Goal: Find contact information: Find contact information

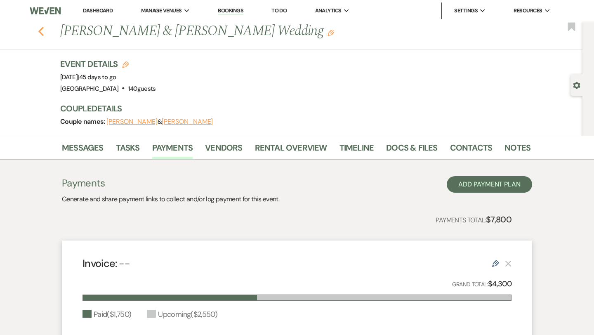
click at [42, 33] on icon "Previous" at bounding box center [41, 31] width 6 height 10
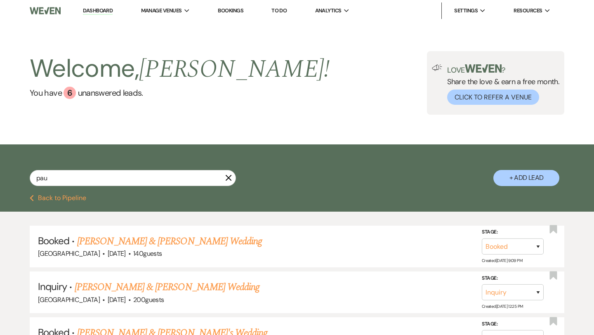
click at [230, 178] on icon "X" at bounding box center [228, 178] width 7 height 7
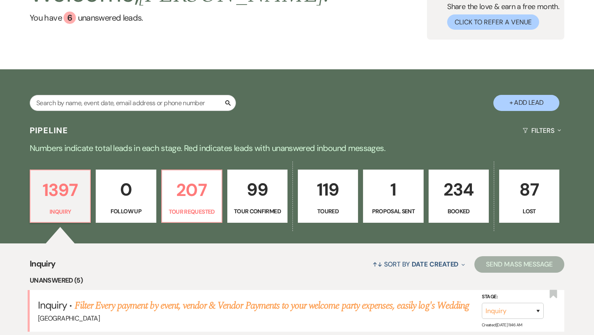
scroll to position [60, 0]
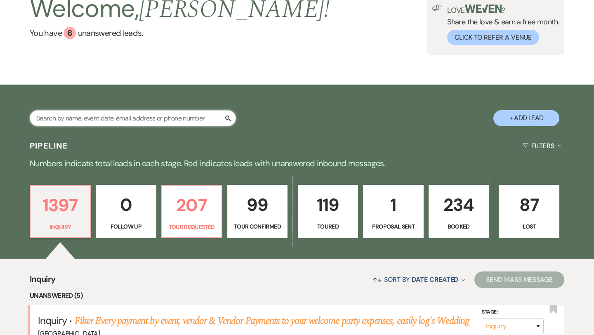
click at [83, 121] on input "text" at bounding box center [133, 118] width 206 height 16
type input "mcc"
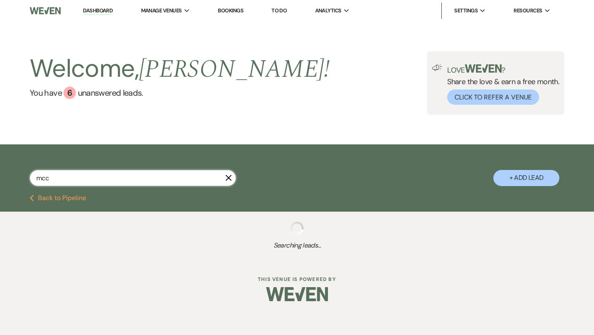
select select "5"
select select "4"
select select "5"
select select "2"
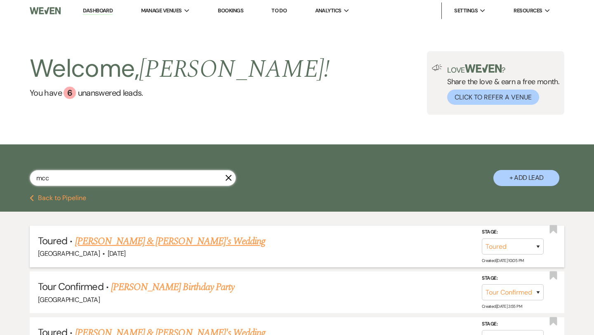
type input "mcc"
click at [143, 244] on link "[PERSON_NAME] & [PERSON_NAME]'s Wedding" at bounding box center [170, 241] width 191 height 15
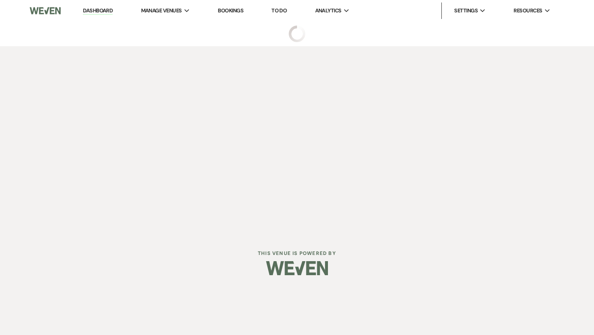
select select "5"
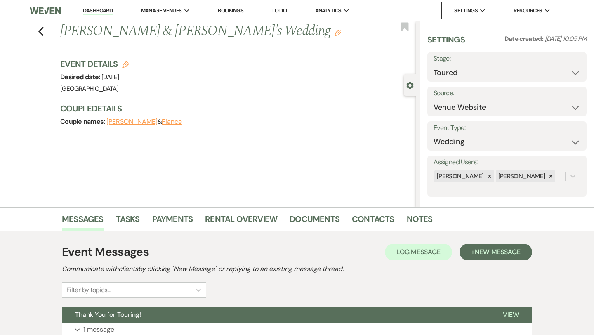
click at [408, 88] on icon "Gear" at bounding box center [410, 85] width 7 height 7
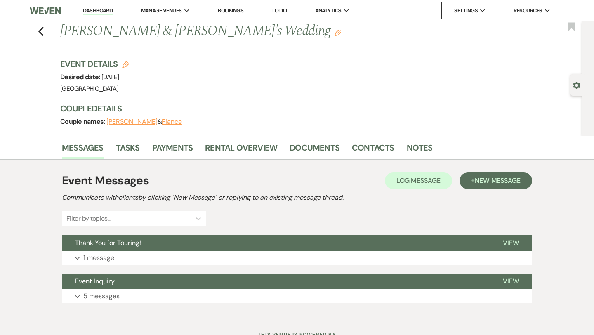
click at [575, 81] on button "Gear Settings" at bounding box center [576, 85] width 7 height 8
select select "5"
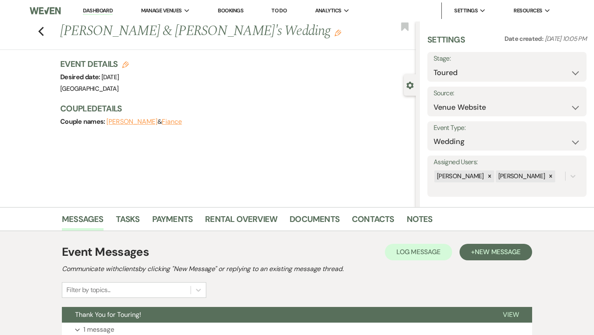
scroll to position [7, 0]
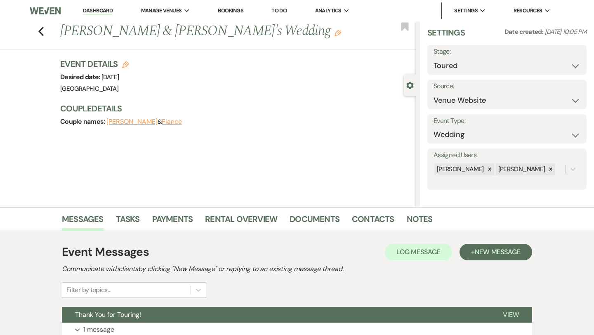
click at [126, 120] on button "[PERSON_NAME]" at bounding box center [132, 121] width 51 height 7
select select "1"
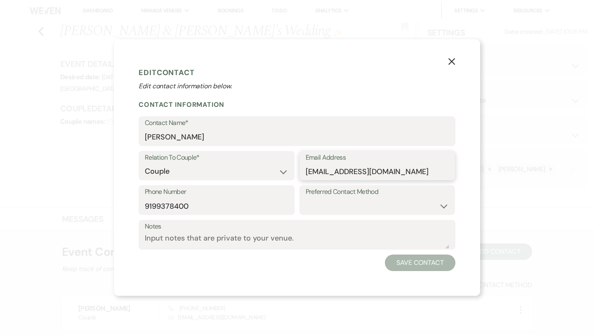
drag, startPoint x: 382, startPoint y: 172, endPoint x: 301, endPoint y: 170, distance: 80.5
click at [301, 170] on div "Email Address [EMAIL_ADDRESS][DOMAIN_NAME]" at bounding box center [378, 166] width 156 height 30
click at [450, 64] on use "button" at bounding box center [452, 61] width 7 height 7
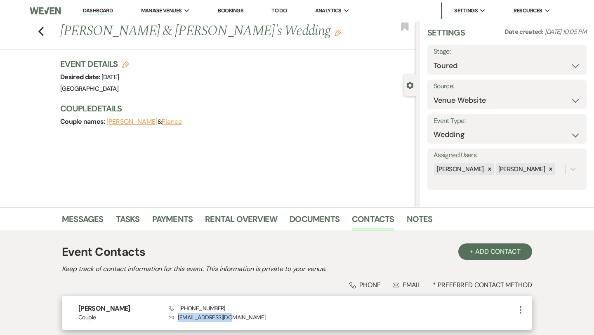
drag, startPoint x: 233, startPoint y: 317, endPoint x: 173, endPoint y: 316, distance: 60.3
click at [173, 316] on p "Envelope [EMAIL_ADDRESS][DOMAIN_NAME]" at bounding box center [342, 317] width 347 height 9
copy p "[EMAIL_ADDRESS][DOMAIN_NAME]"
